Goal: Information Seeking & Learning: Learn about a topic

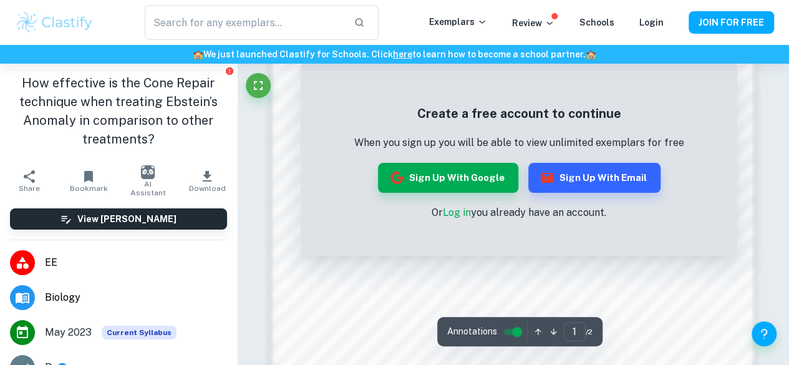
scroll to position [727, 0]
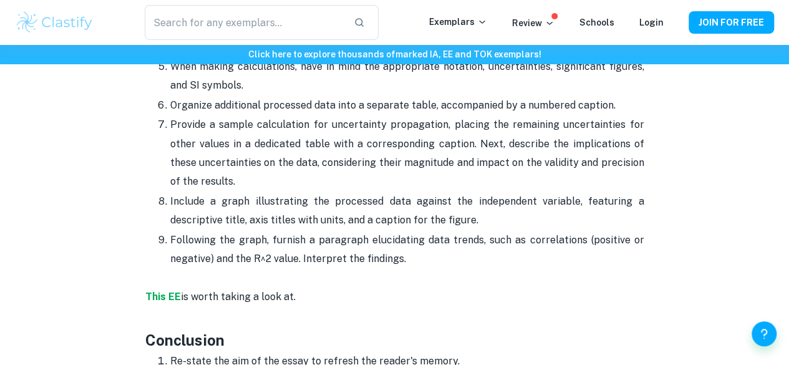
scroll to position [2498, 0]
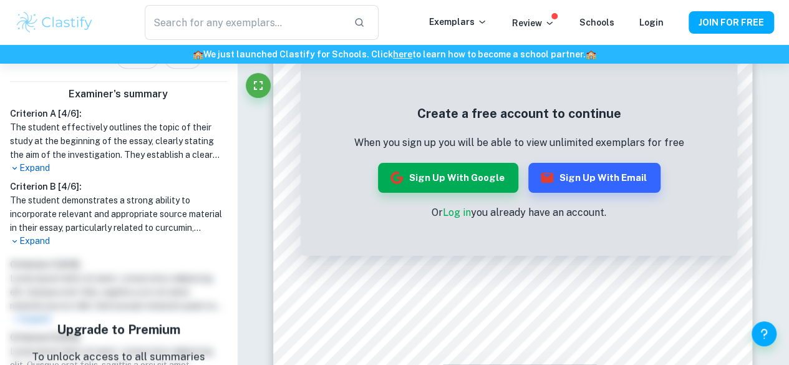
scroll to position [468, 0]
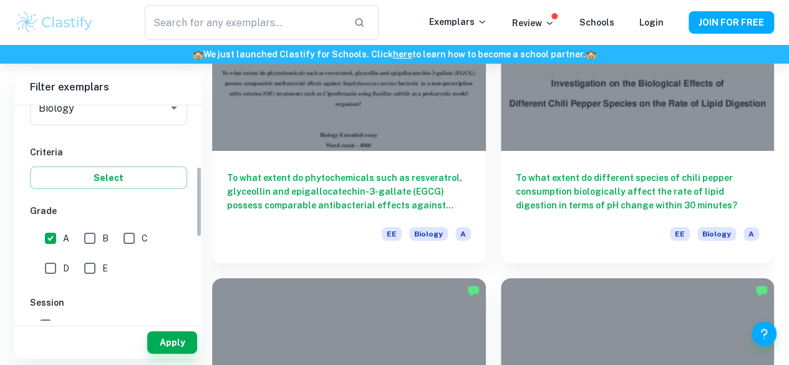
scroll to position [189, 0]
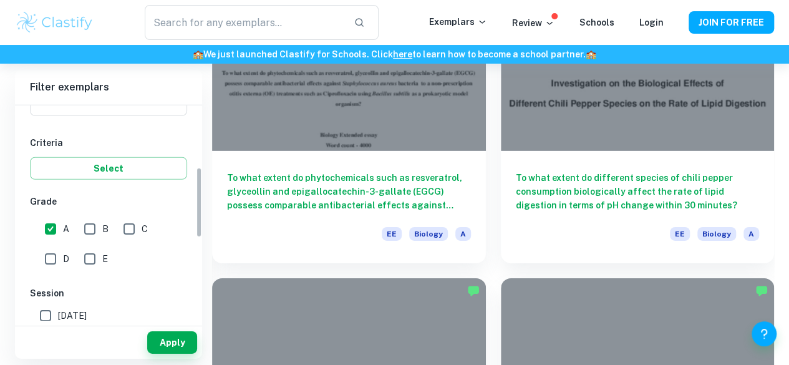
click at [92, 224] on input "B" at bounding box center [89, 228] width 25 height 25
checkbox input "true"
click at [170, 343] on button "Apply" at bounding box center [172, 342] width 50 height 22
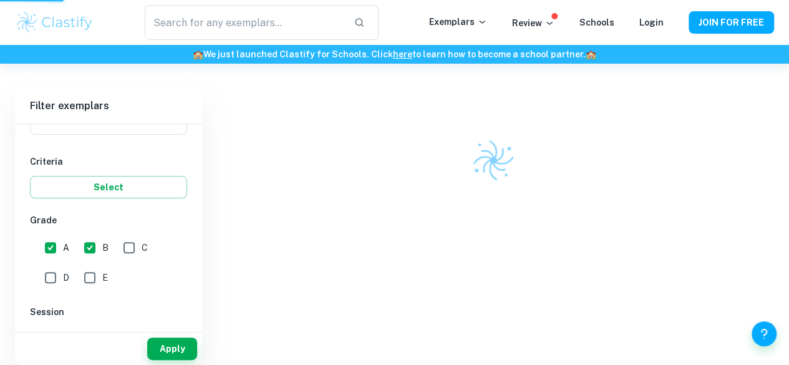
scroll to position [64, 0]
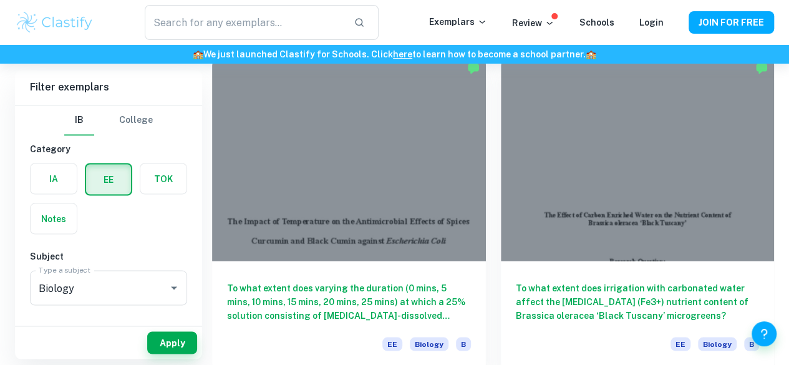
scroll to position [3463, 0]
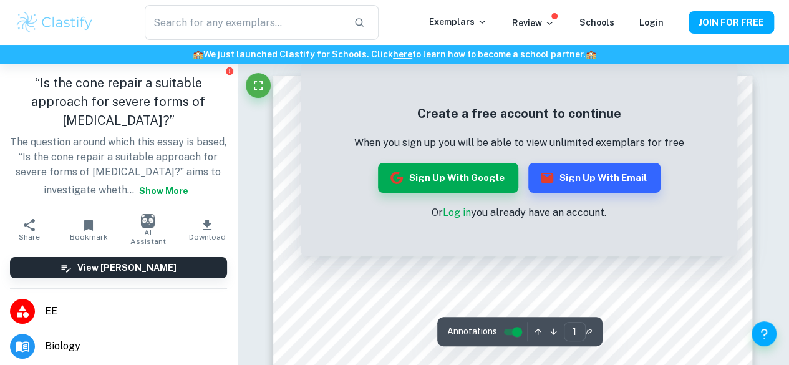
click at [134, 202] on button "Show more" at bounding box center [163, 191] width 59 height 22
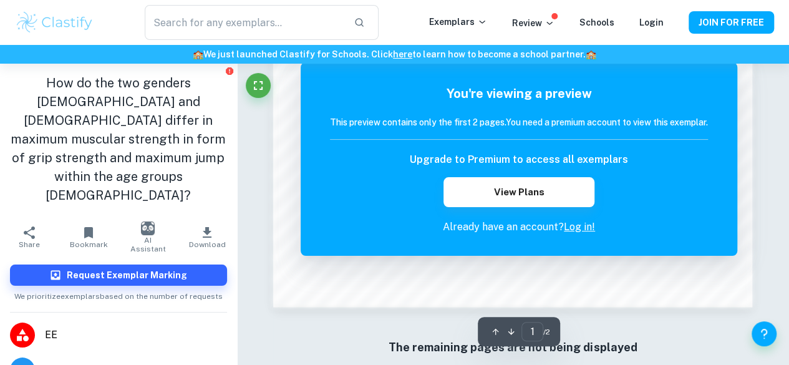
scroll to position [1042, 0]
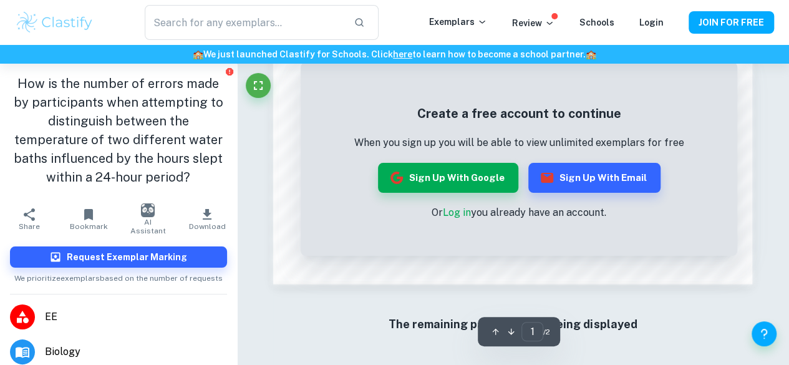
scroll to position [1158, 0]
